Goal: Check status: Check status

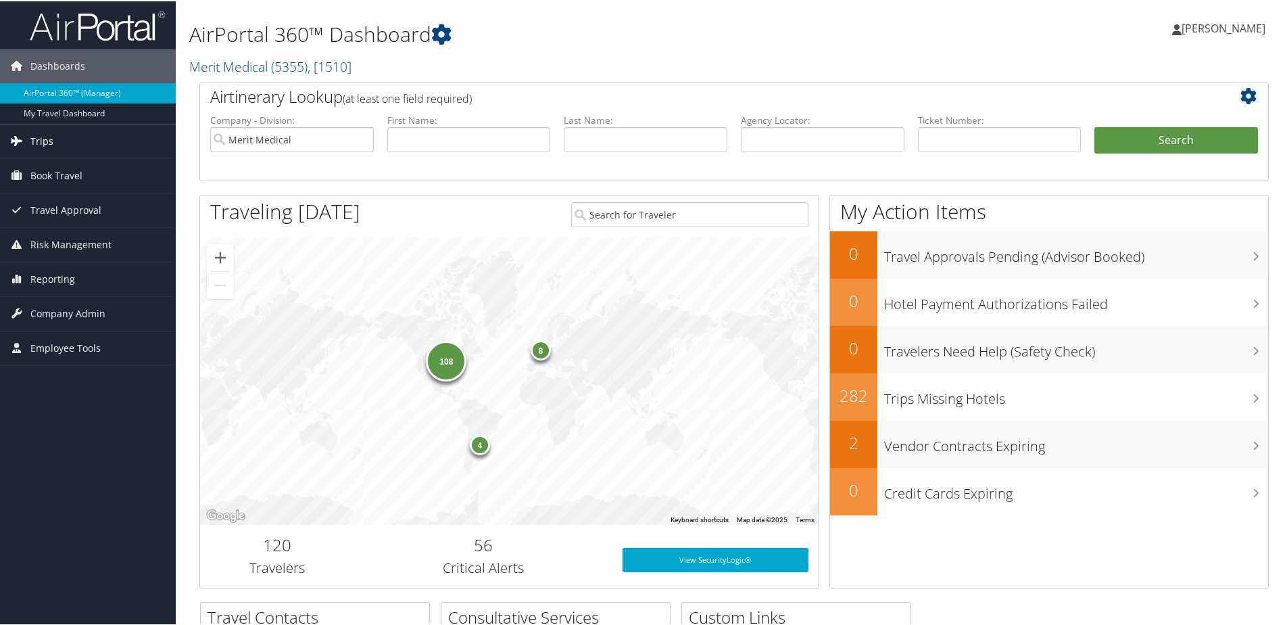
click at [65, 135] on link "Trips" at bounding box center [88, 140] width 176 height 34
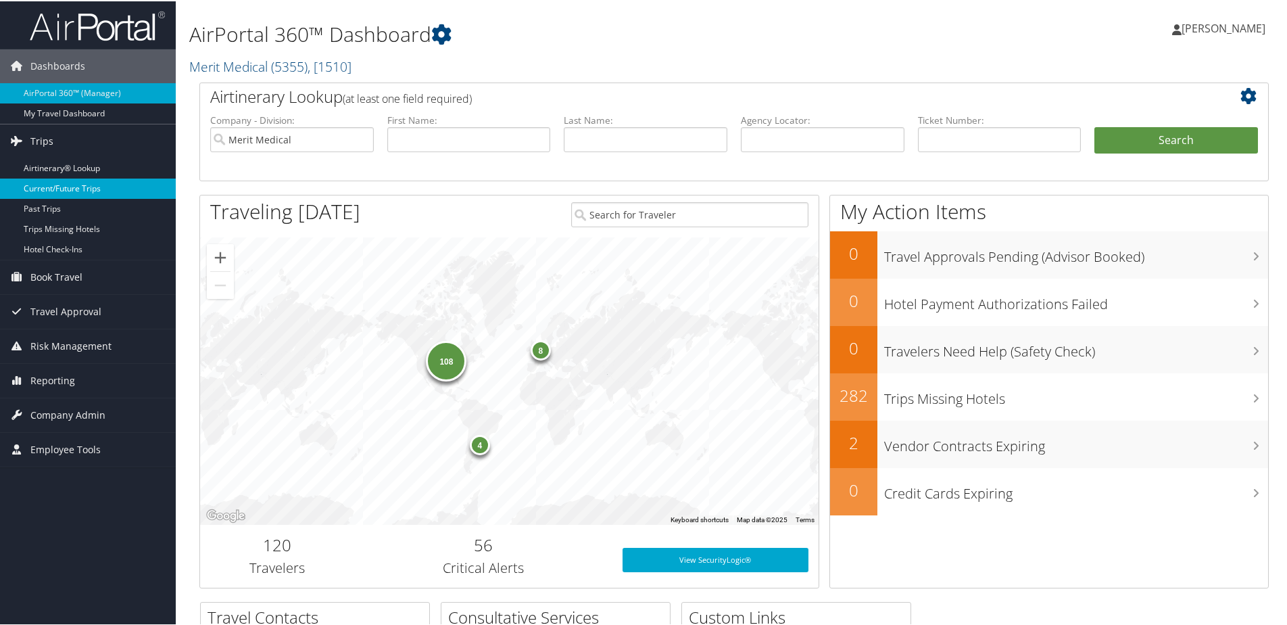
click at [70, 185] on link "Current/Future Trips" at bounding box center [88, 187] width 176 height 20
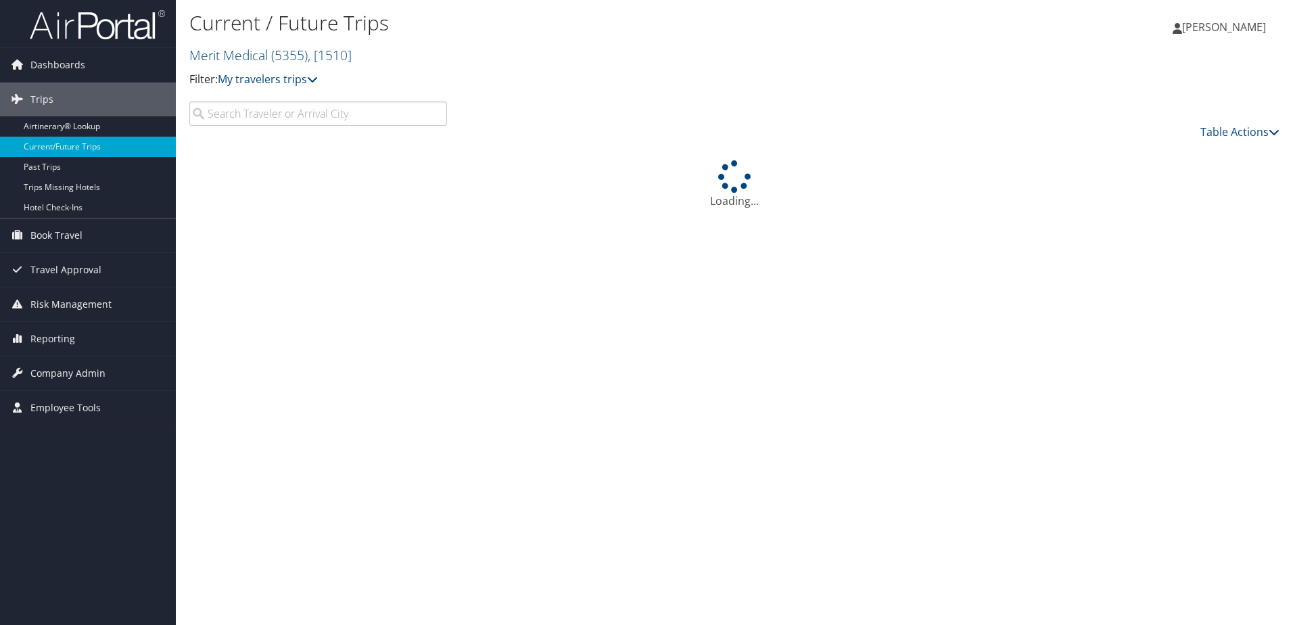
click at [306, 117] on input "search" at bounding box center [318, 113] width 258 height 24
type input "[PERSON_NAME]"
click at [436, 115] on input "[PERSON_NAME]" at bounding box center [318, 113] width 258 height 24
